Goal: Use online tool/utility: Utilize a website feature to perform a specific function

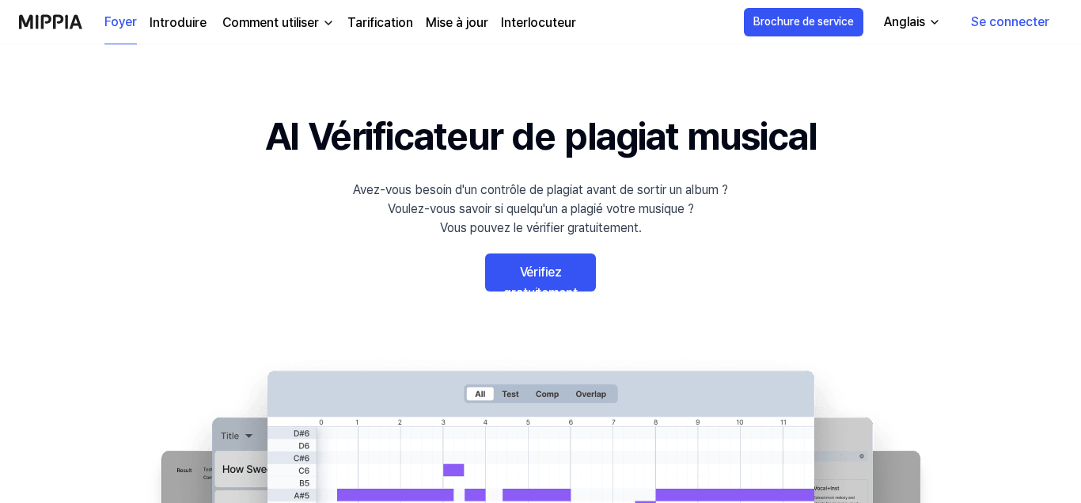
click at [563, 271] on link "Vérifiez gratuitement" at bounding box center [540, 272] width 111 height 38
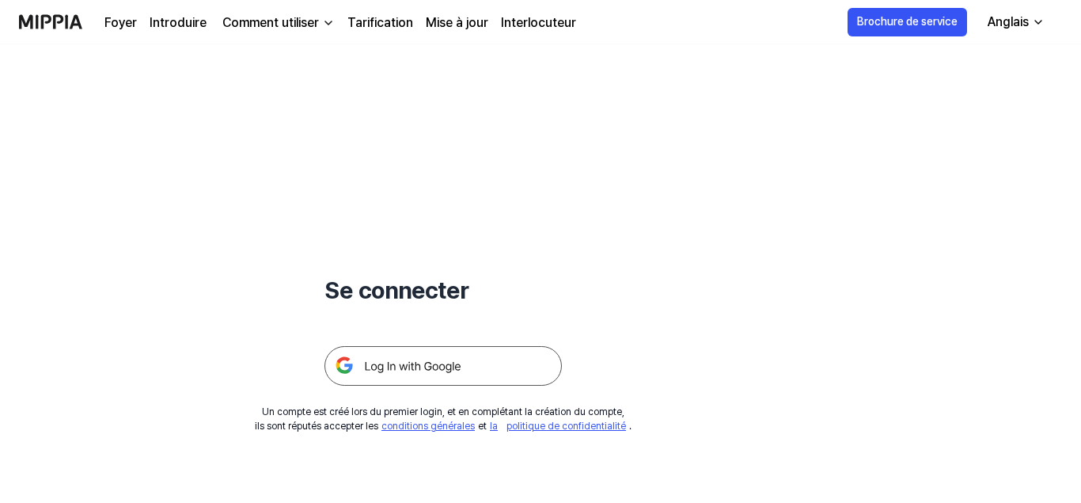
click at [509, 372] on img at bounding box center [443, 366] width 237 height 40
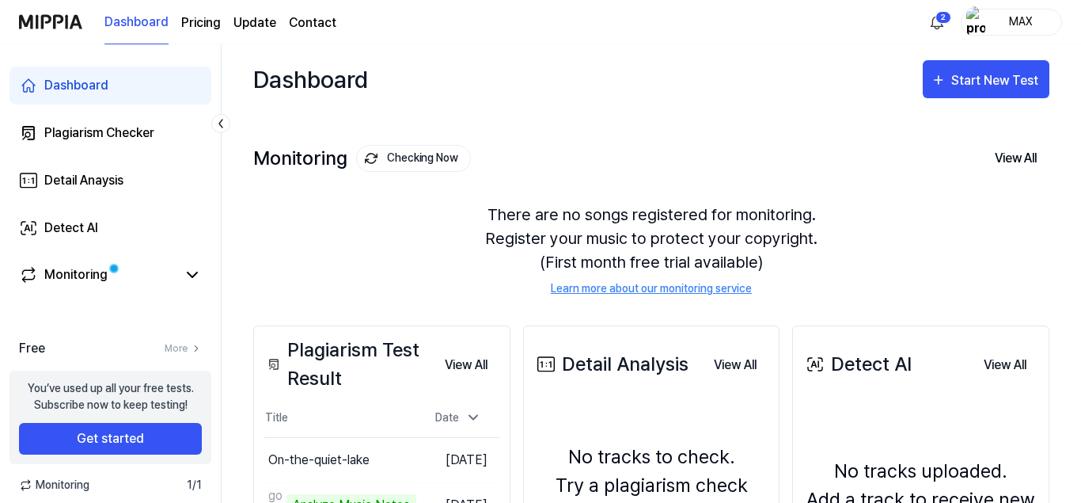
click at [1027, 22] on div "MAX" at bounding box center [1021, 21] width 62 height 17
click at [1014, 96] on button "Start New Test" at bounding box center [986, 79] width 127 height 38
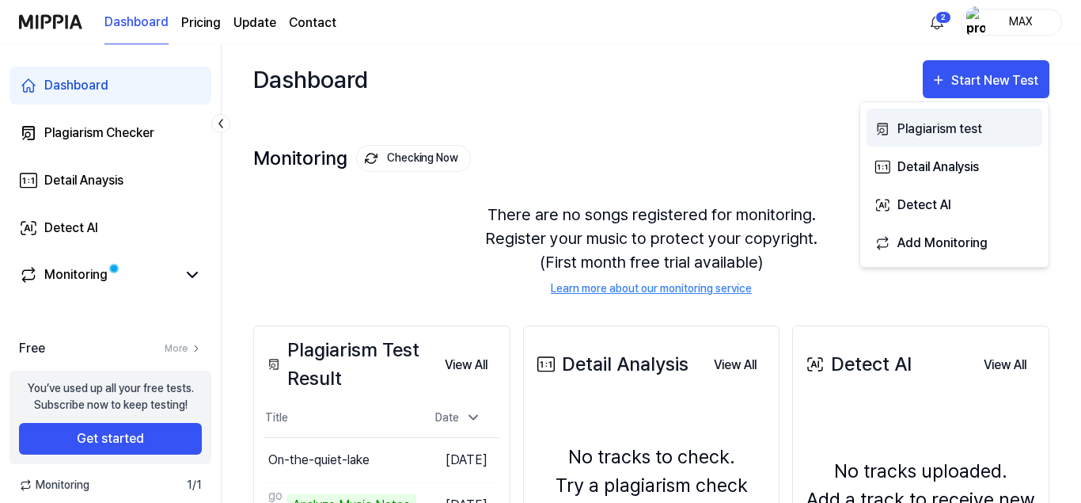
click at [958, 131] on div "Plagiarism test" at bounding box center [967, 129] width 138 height 21
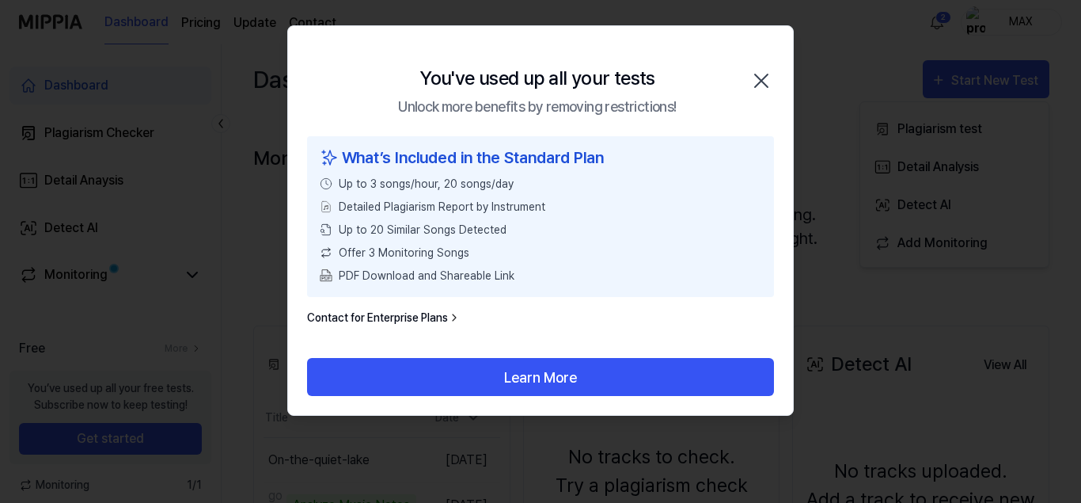
click at [396, 275] on span "PDF Download and Shareable Link" at bounding box center [427, 276] width 176 height 17
click at [600, 203] on div "Detailed Plagiarism Report by Instrument" at bounding box center [541, 207] width 442 height 17
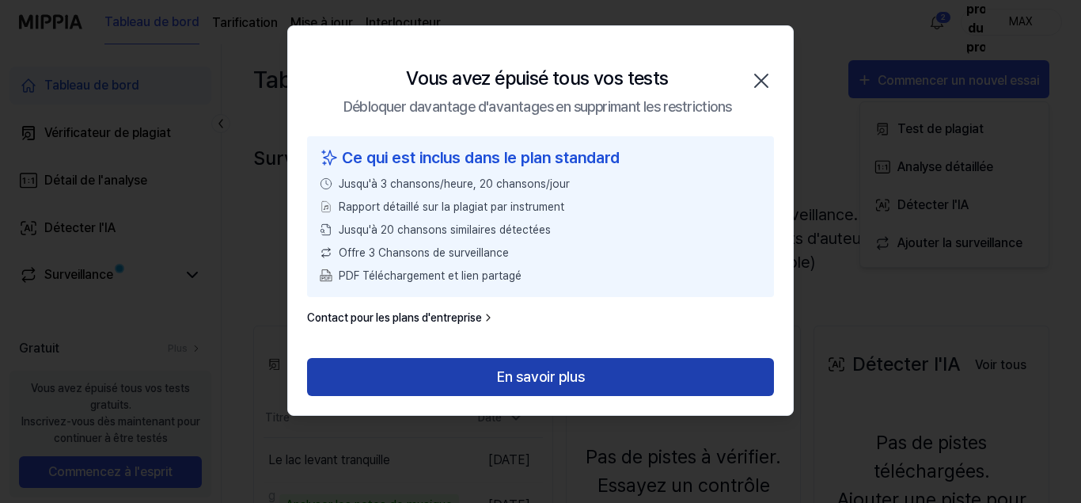
click at [498, 372] on button "En savoir plus" at bounding box center [540, 377] width 467 height 38
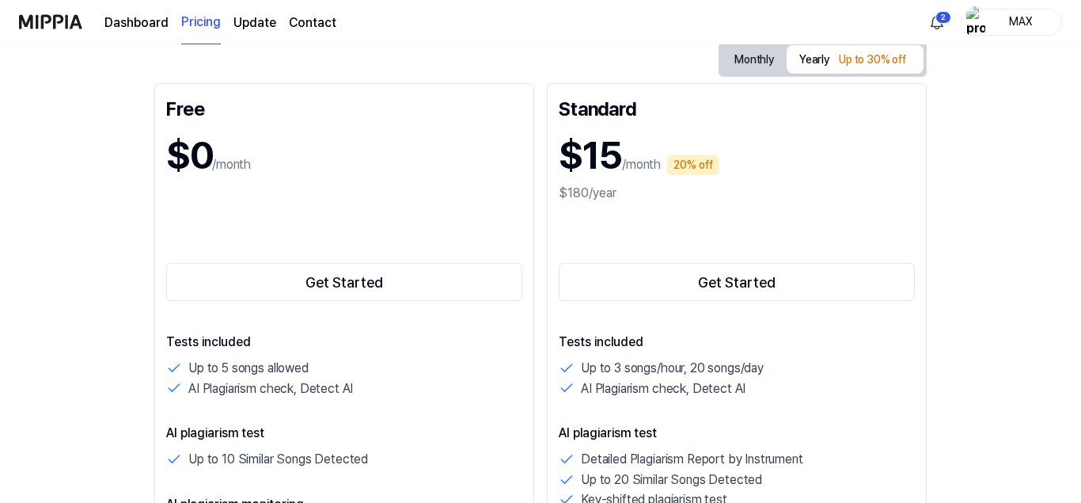
scroll to position [173, 0]
